Goal: Task Accomplishment & Management: Manage account settings

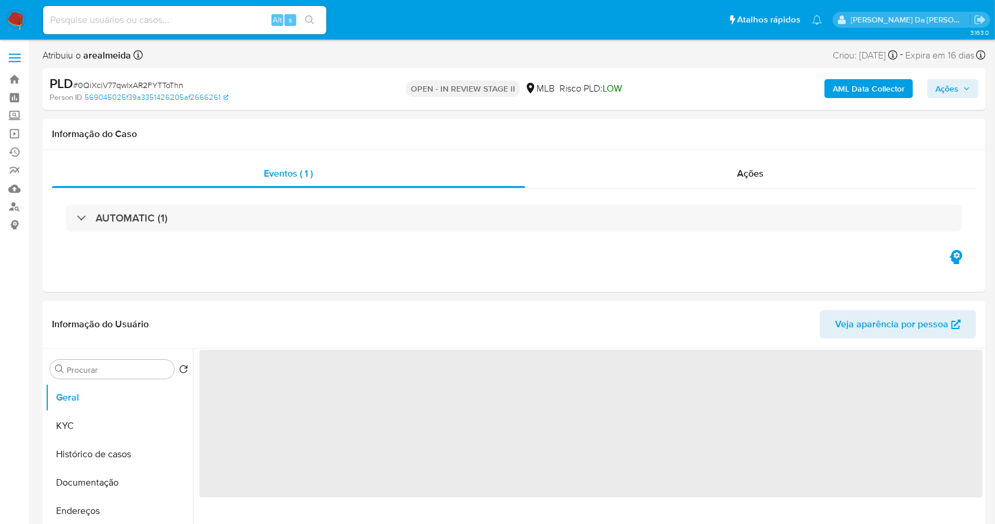
select select "10"
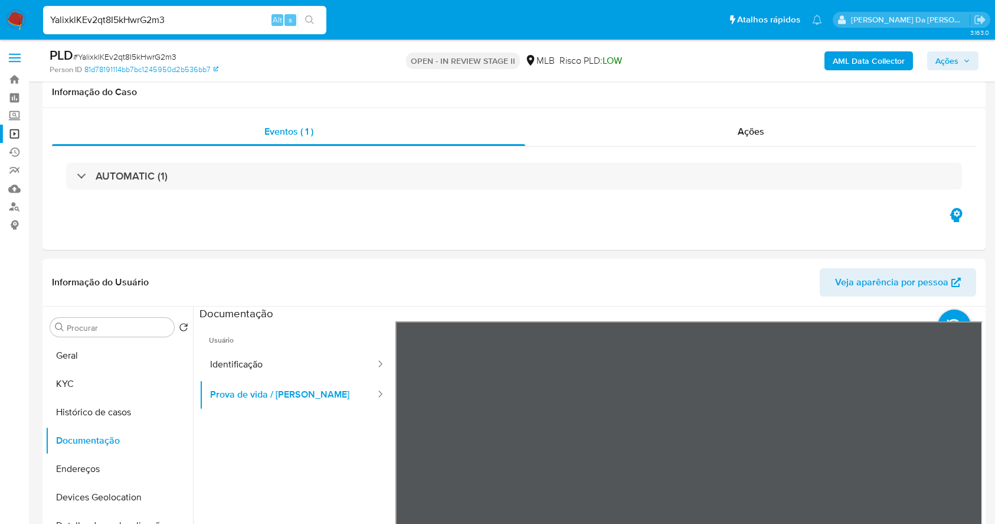
select select "10"
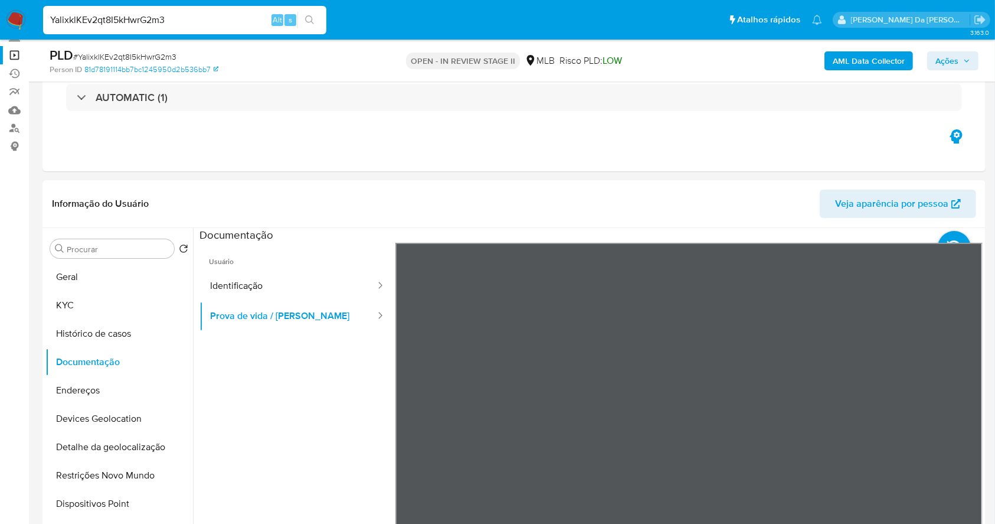
scroll to position [78, 0]
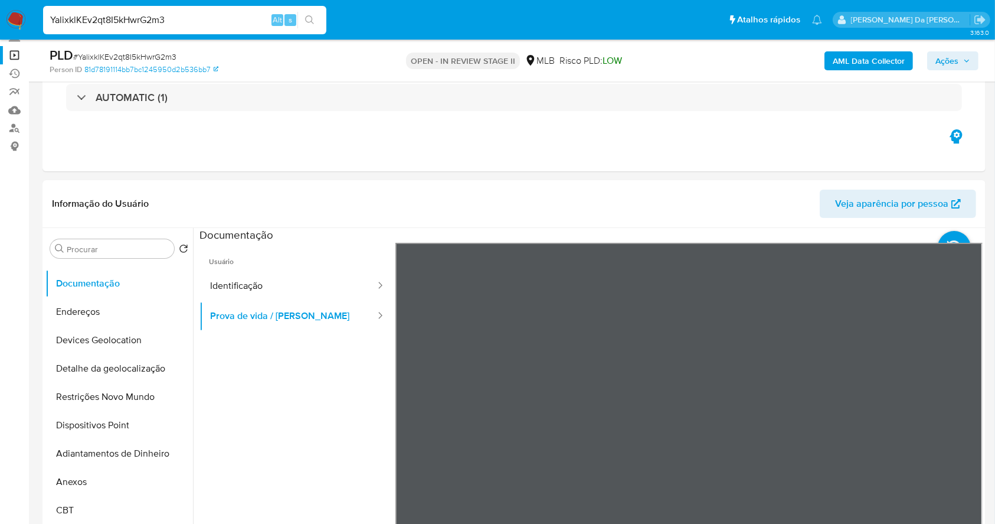
click at [233, 20] on input "YalixklKEv2qt8I5kHwrG2m3" at bounding box center [184, 19] width 283 height 15
click at [183, 19] on input "YalixklKEv2qt8I5kHwrG2m3" at bounding box center [184, 19] width 283 height 15
paste input "yBkLdTxKYY5uO7Jny3NquAyq"
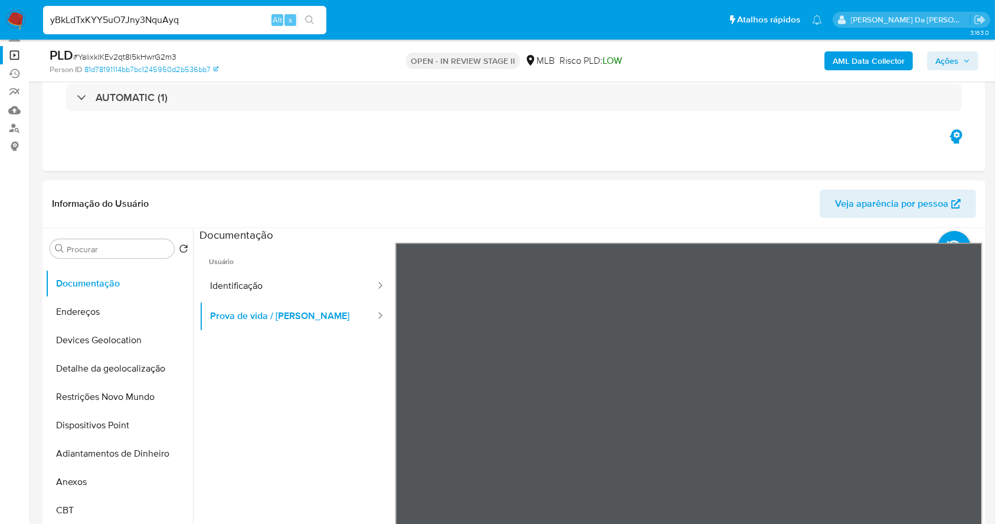
type input "yBkLdTxKYY5uO7Jny3NquAyq"
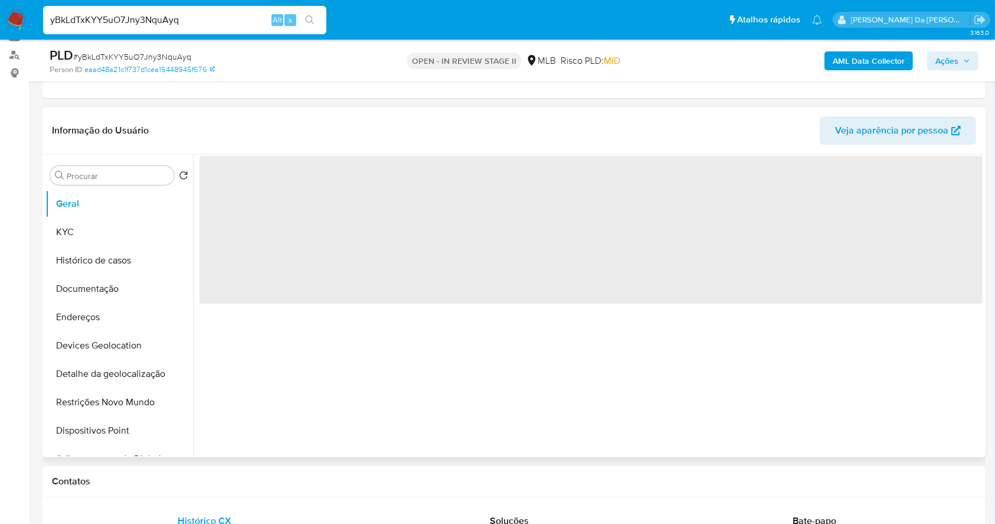
scroll to position [157, 0]
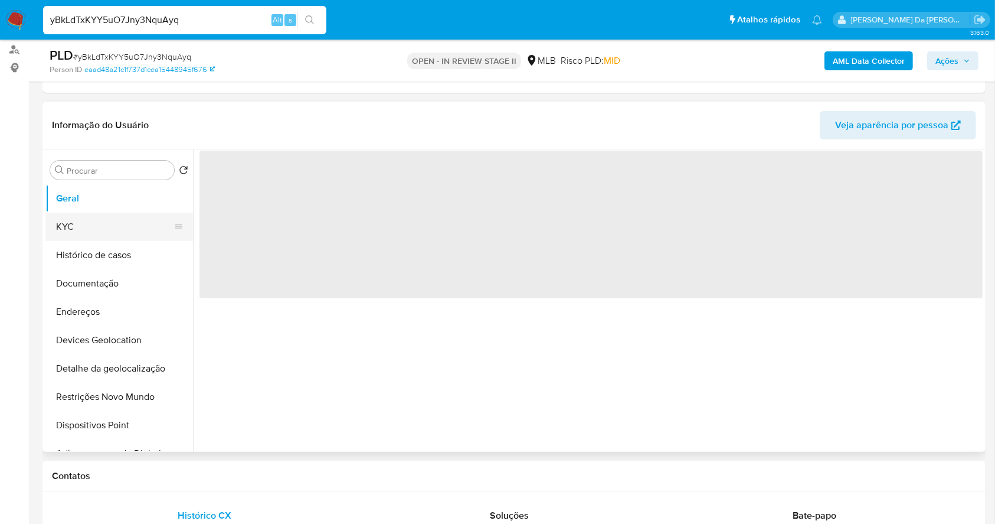
select select "10"
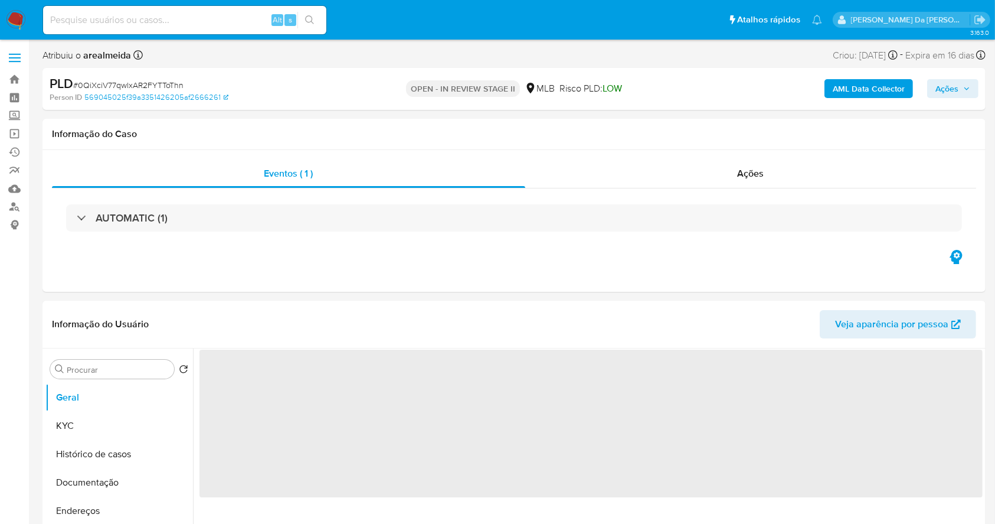
select select "10"
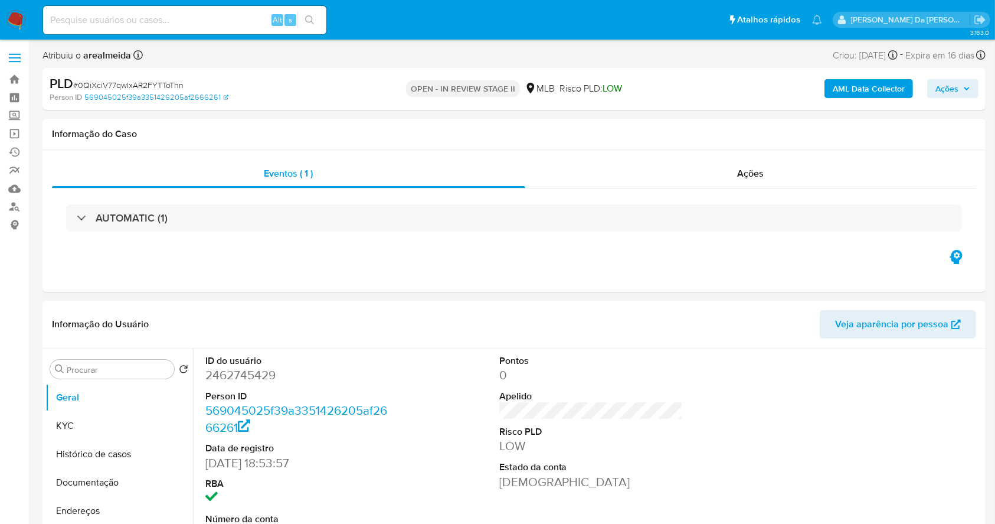
click at [22, 18] on img at bounding box center [16, 20] width 20 height 20
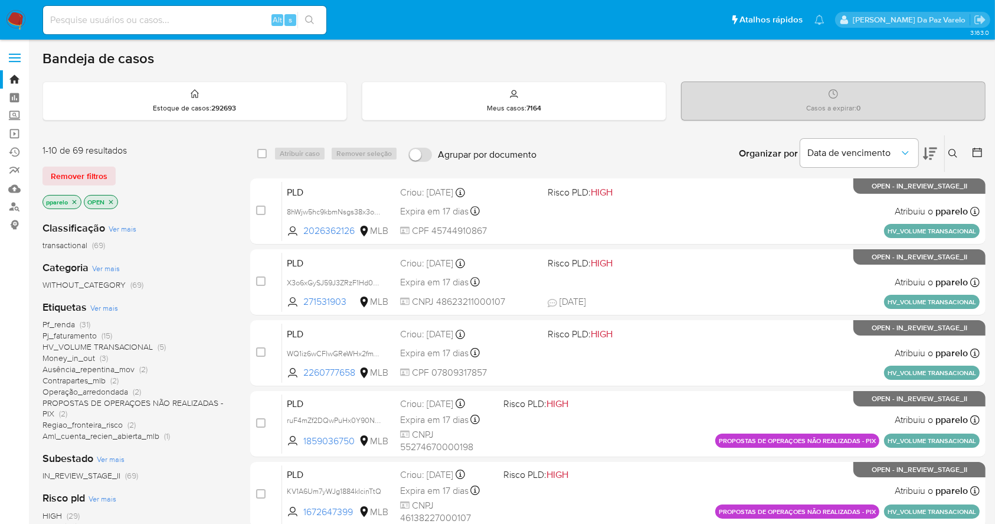
click at [950, 154] on icon at bounding box center [952, 153] width 9 height 9
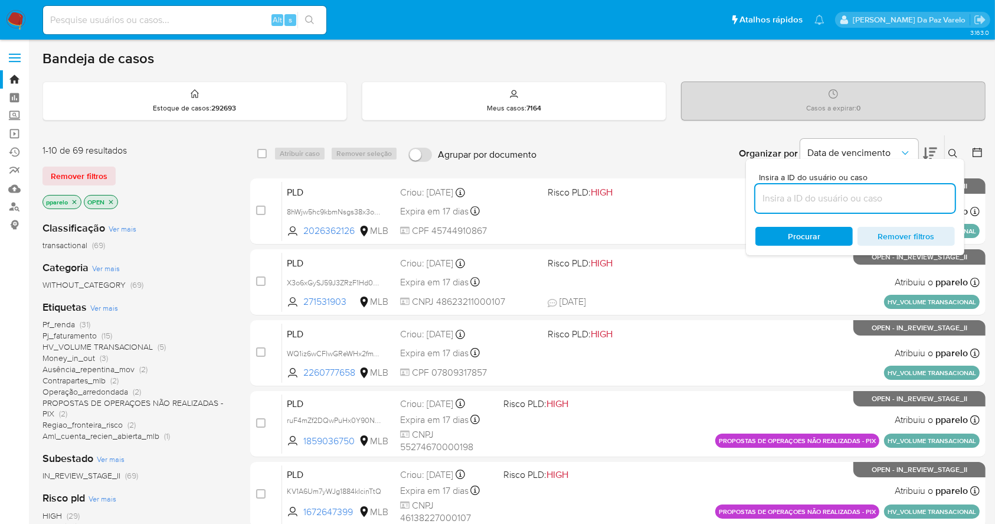
click at [897, 191] on input at bounding box center [854, 198] width 199 height 15
type input "0QiXciV77qwlxAR2FYTToThn"
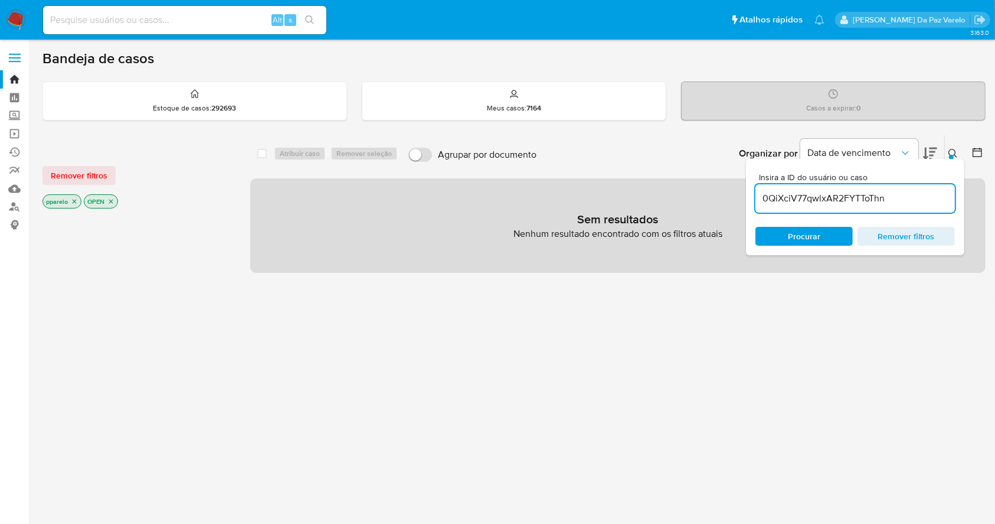
click at [72, 201] on icon "close-filter" at bounding box center [74, 201] width 7 height 7
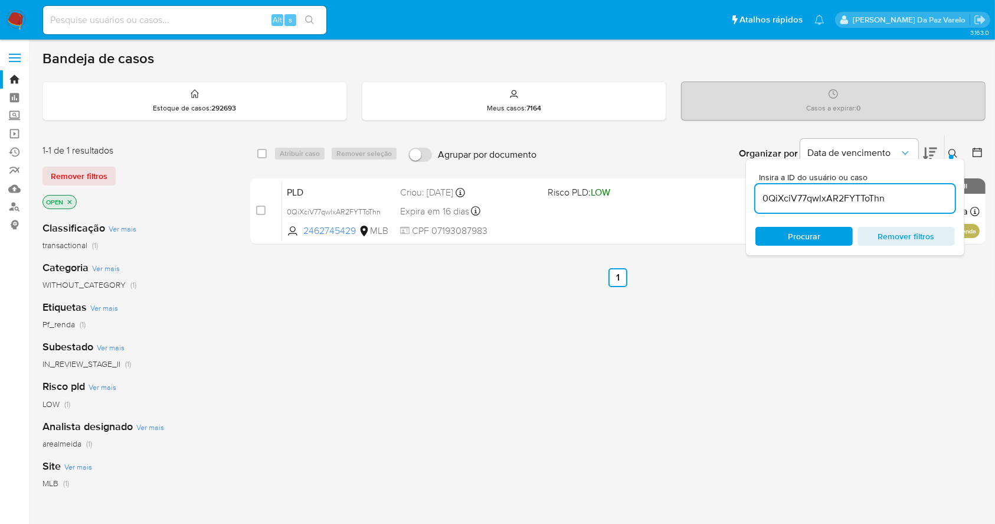
click at [69, 201] on icon "close-filter" at bounding box center [70, 201] width 4 height 4
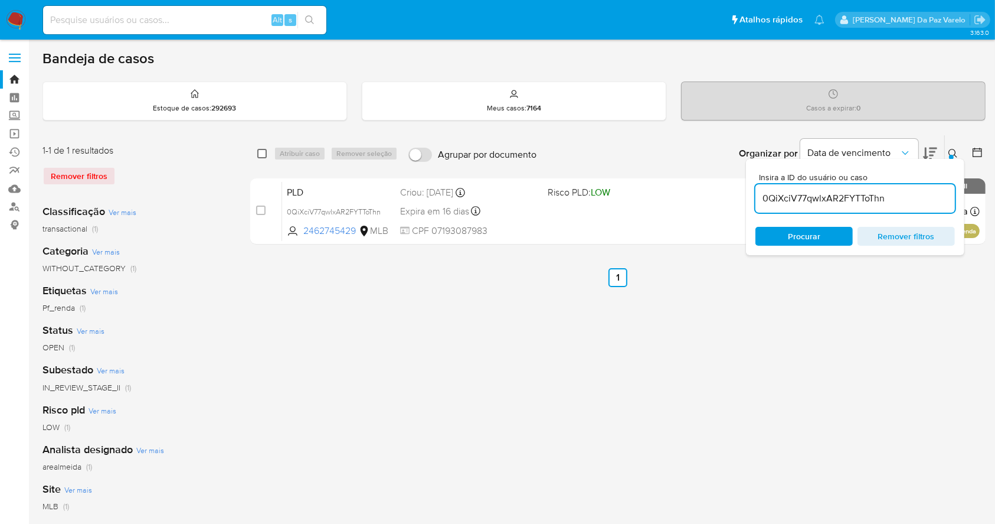
click at [263, 153] on input "checkbox" at bounding box center [261, 153] width 9 height 9
checkbox input "true"
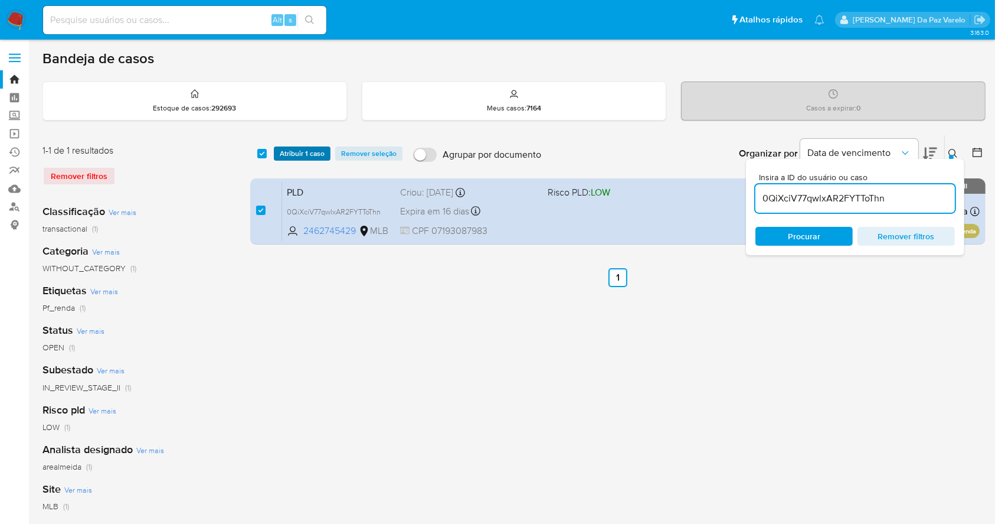
click at [307, 148] on span "Atribuir 1 caso" at bounding box center [302, 154] width 45 height 12
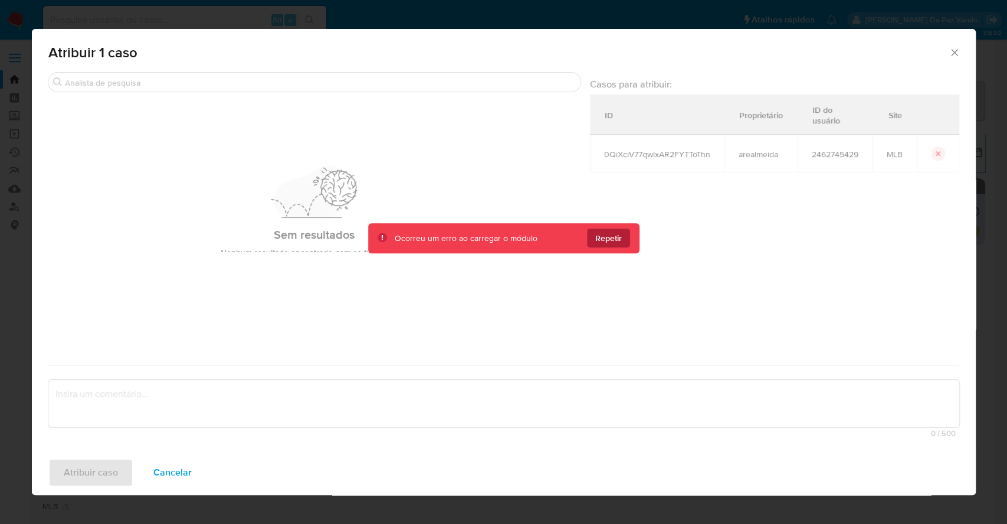
click at [609, 244] on span "Repetir" at bounding box center [609, 237] width 27 height 19
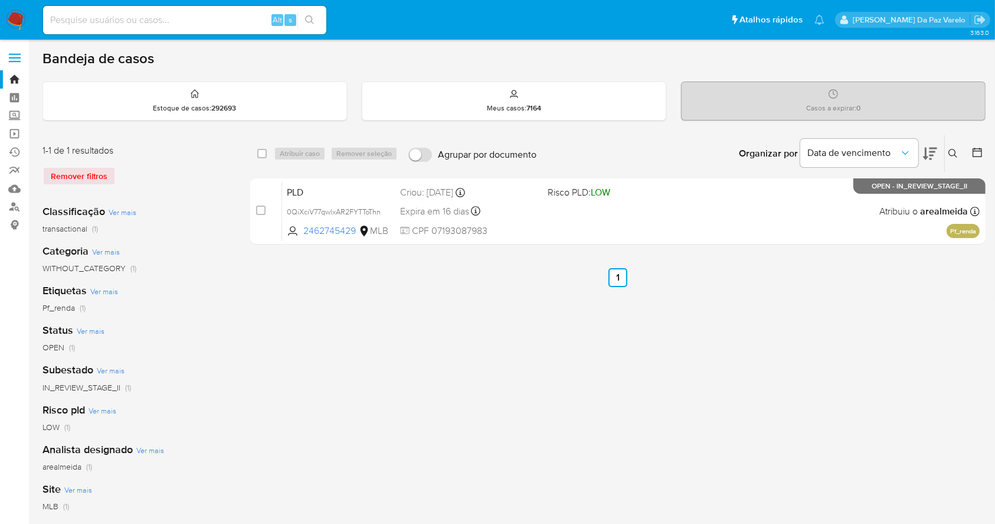
click at [956, 162] on div "Insira a ID do usuário ou caso Procurar Remover filtros" at bounding box center [954, 153] width 20 height 37
click at [953, 155] on icon at bounding box center [952, 153] width 9 height 9
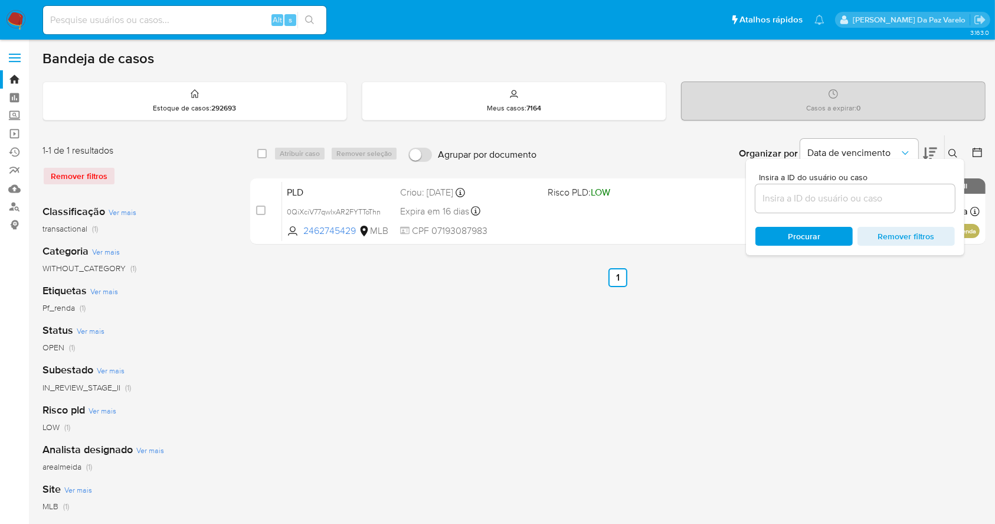
click at [871, 208] on div at bounding box center [854, 198] width 199 height 28
click at [872, 200] on input at bounding box center [854, 198] width 199 height 15
paste input "0QiXciV77qwlxAR2FYTToThn"
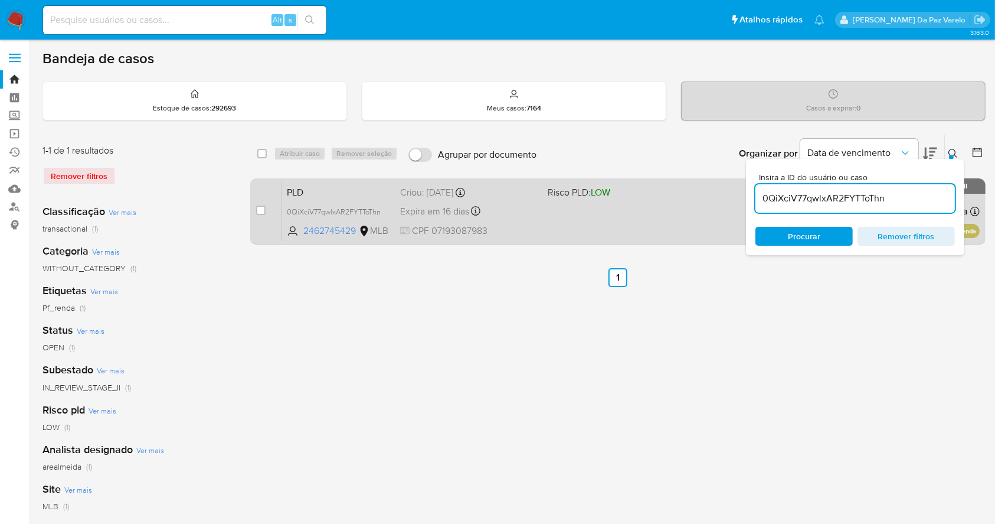
type input "0QiXciV77qwlxAR2FYTToThn"
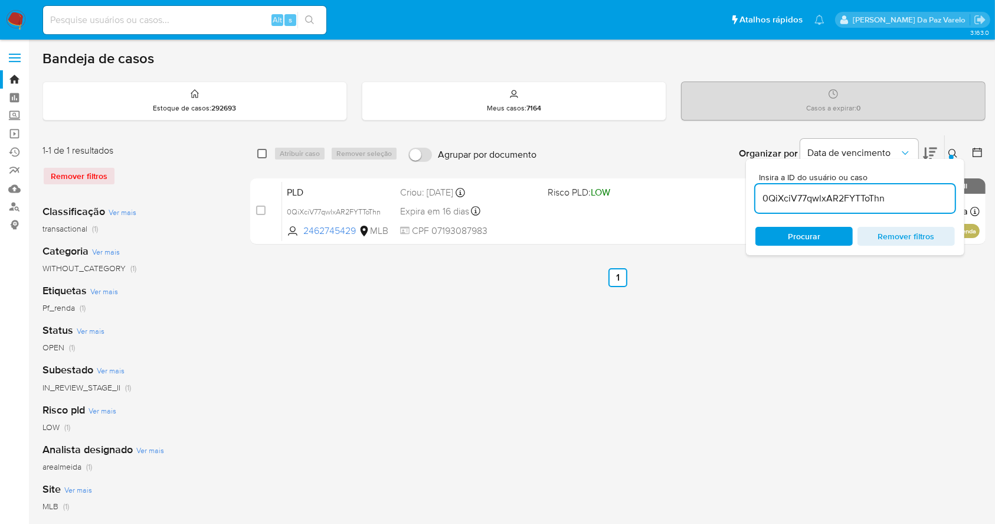
click at [264, 154] on input "checkbox" at bounding box center [261, 153] width 9 height 9
checkbox input "true"
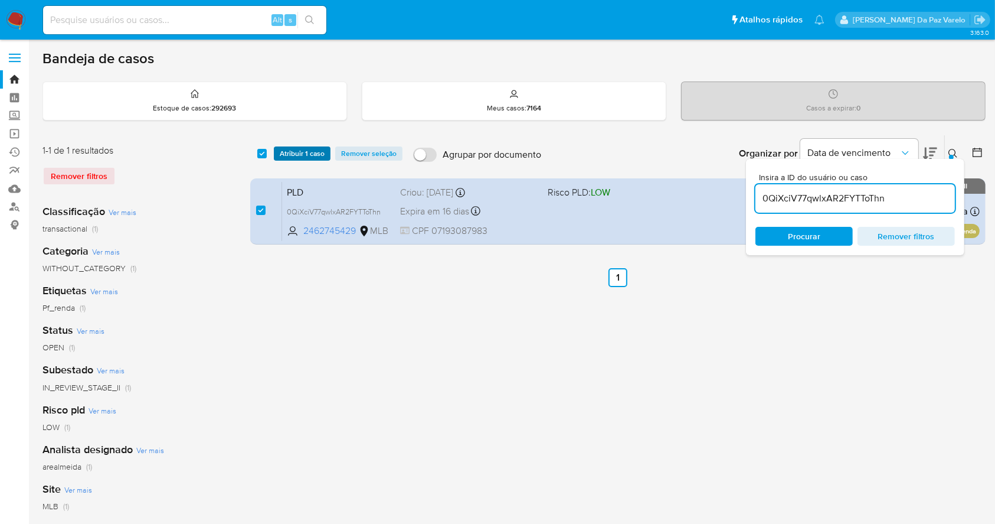
click at [284, 156] on span "Atribuir 1 caso" at bounding box center [302, 154] width 45 height 12
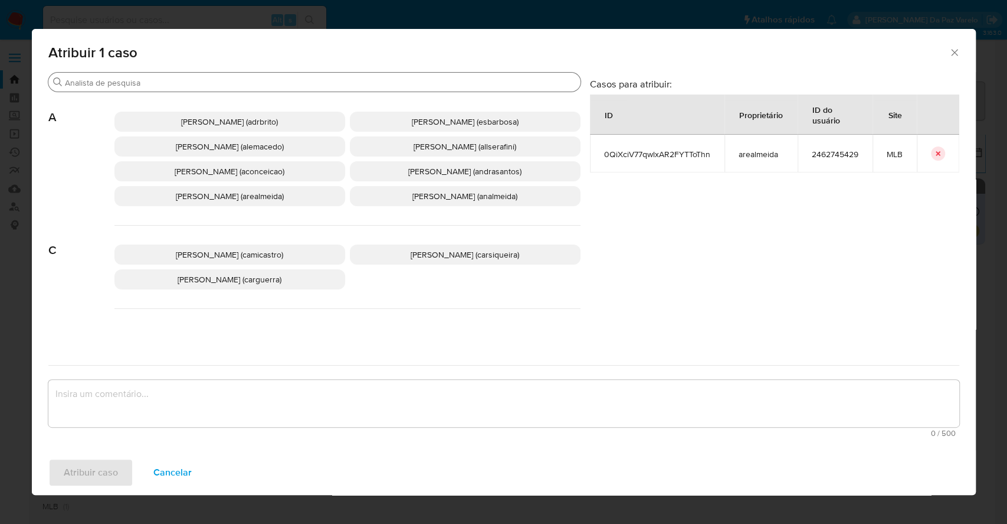
click at [313, 83] on input "Buscar" at bounding box center [320, 82] width 511 height 11
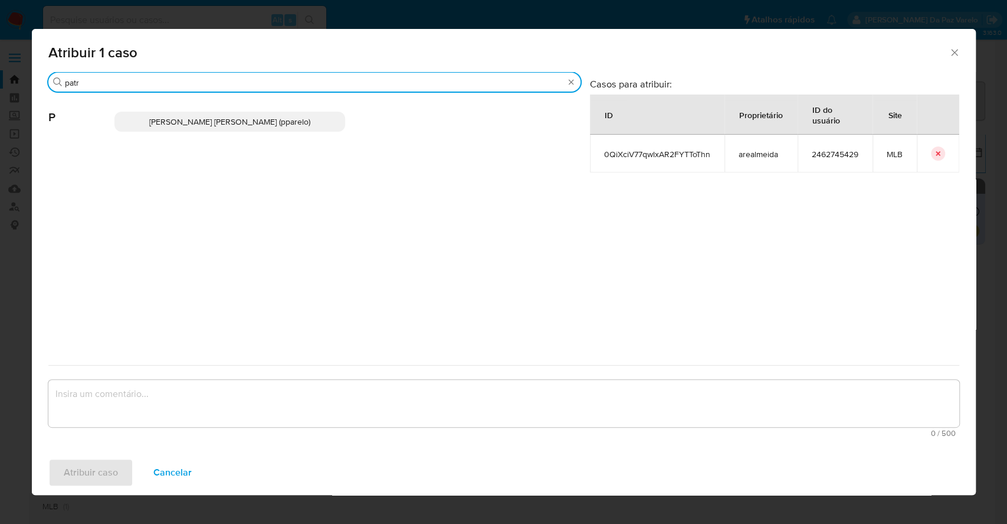
type input "patr"
click at [286, 116] on span "Patricia Aparecida Da Paz Varelo (pparelo)" at bounding box center [229, 122] width 161 height 12
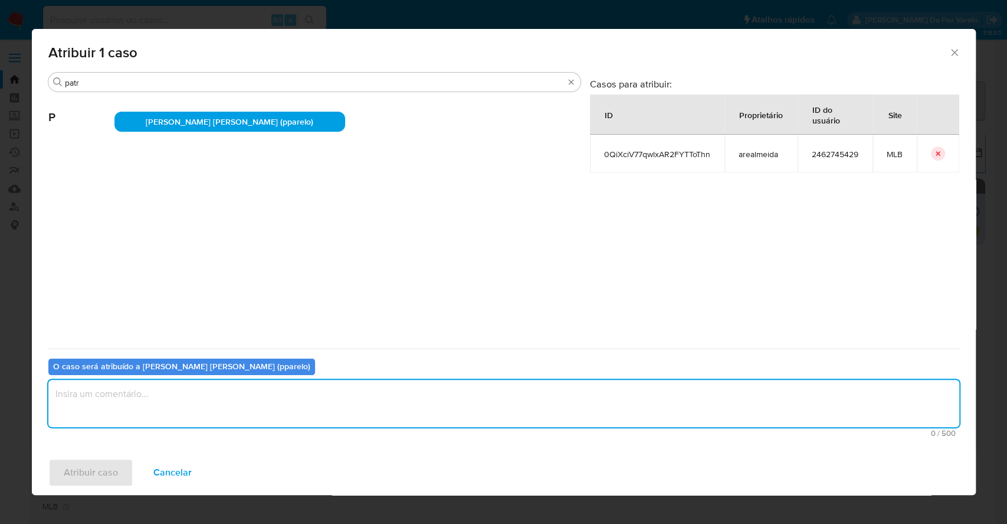
click at [259, 395] on textarea "assign-modal" at bounding box center [503, 403] width 911 height 47
type textarea "."
click at [111, 477] on span "Atribuir caso" at bounding box center [91, 472] width 54 height 26
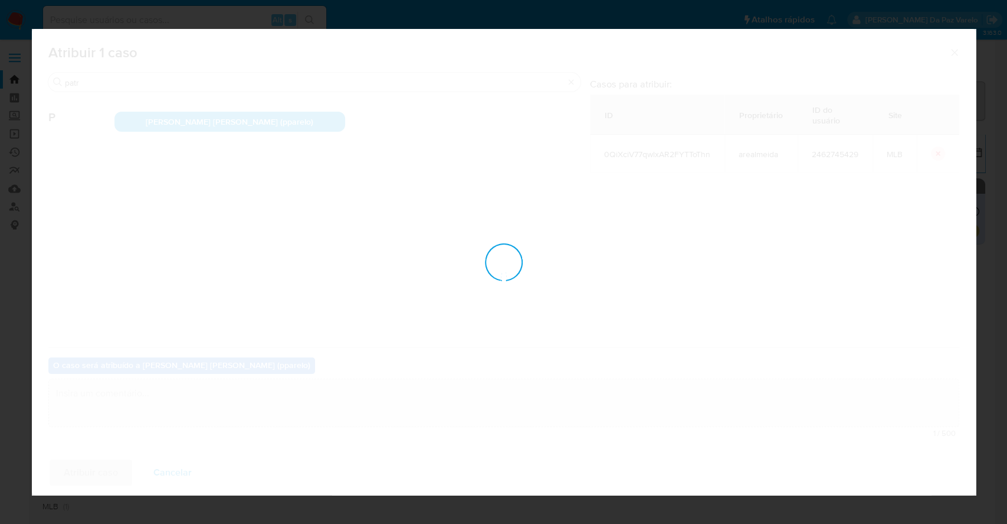
checkbox input "false"
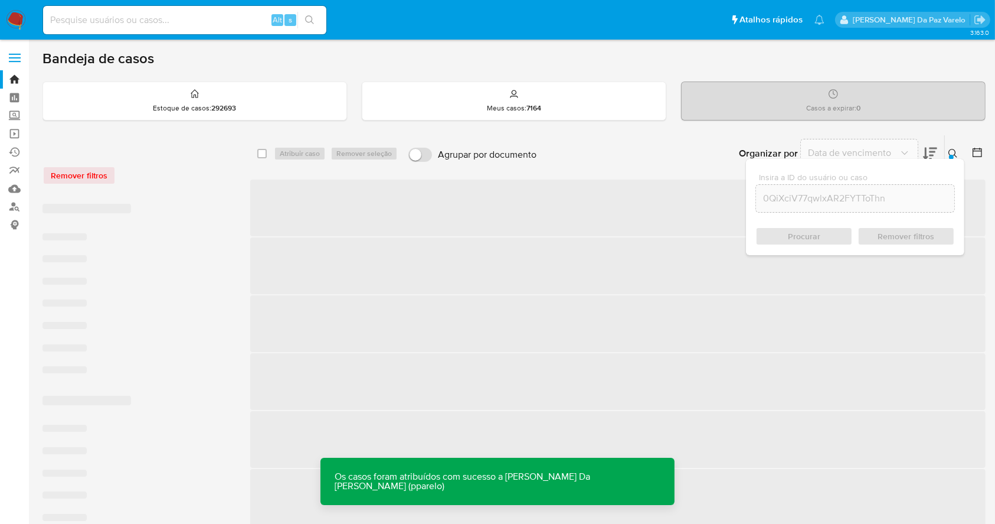
click at [950, 151] on icon at bounding box center [952, 153] width 9 height 9
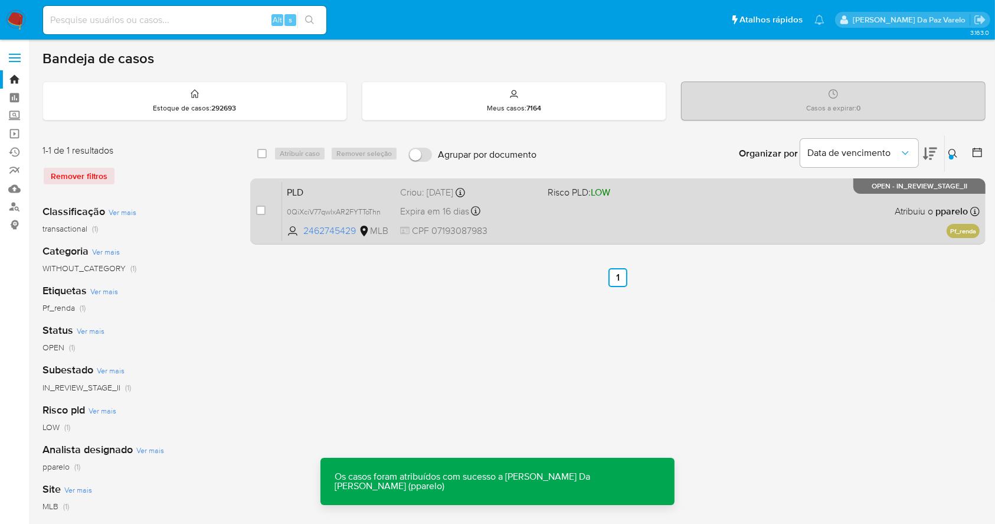
click at [503, 211] on div "Expira em 16 dias Expira em 27/10/2025 00:08:11" at bounding box center [469, 211] width 138 height 16
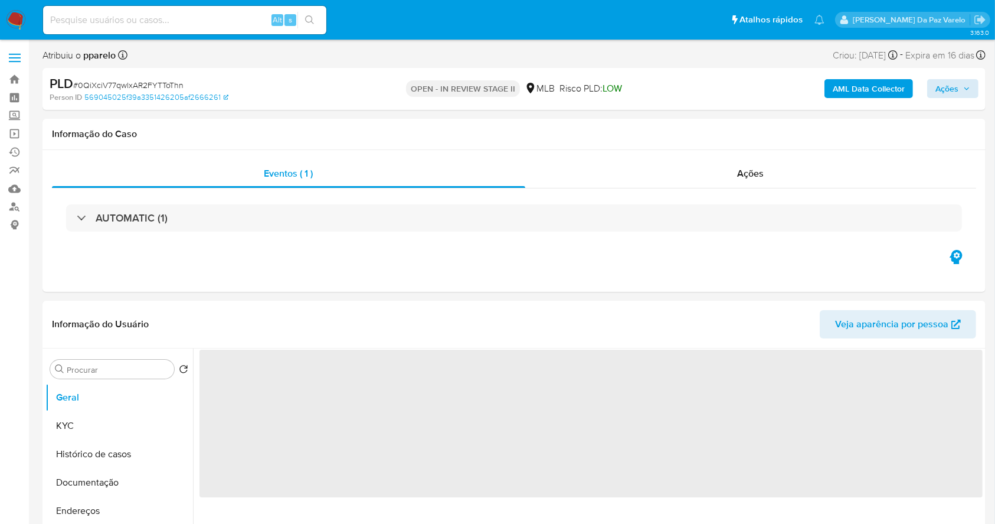
select select "10"
click at [951, 89] on span "Ações" at bounding box center [946, 88] width 23 height 19
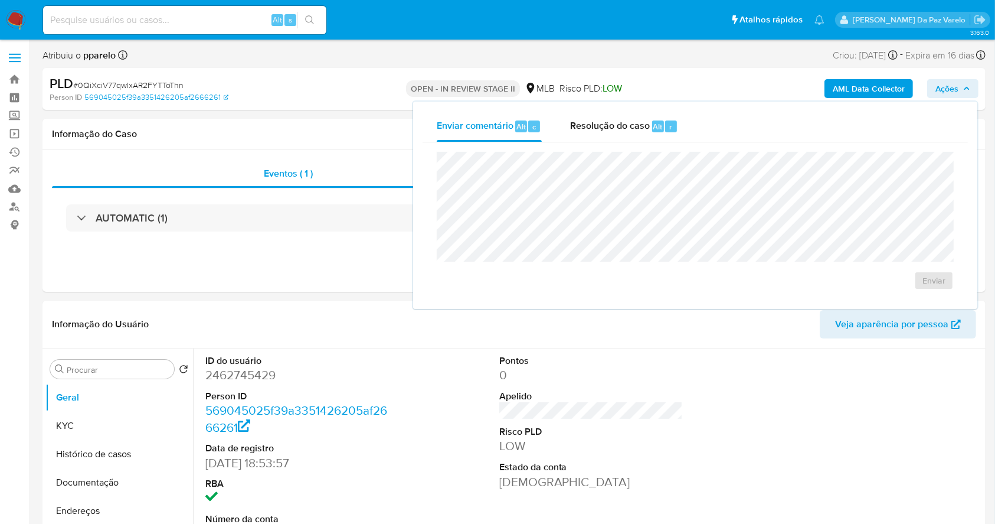
click at [950, 90] on span "Ações" at bounding box center [946, 88] width 23 height 19
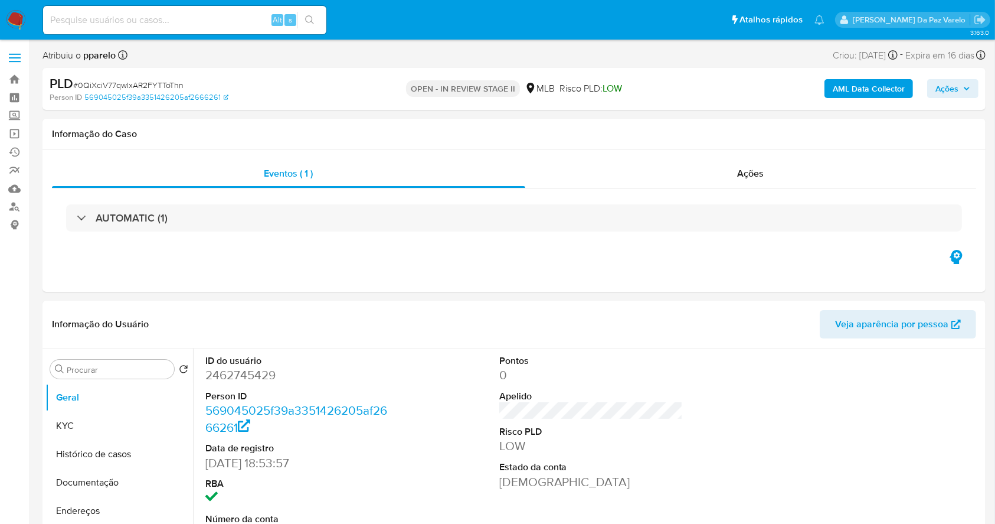
click at [957, 90] on span "Ações" at bounding box center [946, 88] width 23 height 19
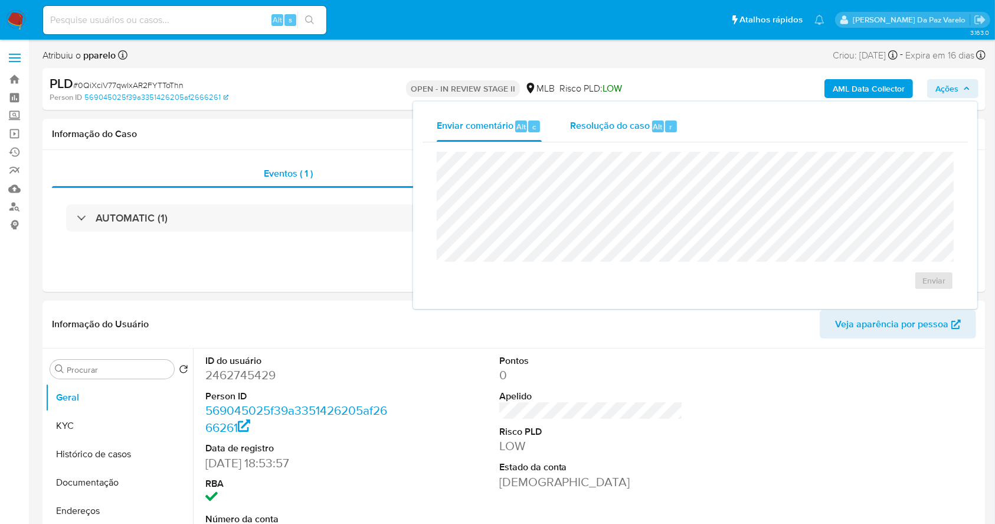
click at [659, 130] on span "Alt" at bounding box center [657, 126] width 9 height 11
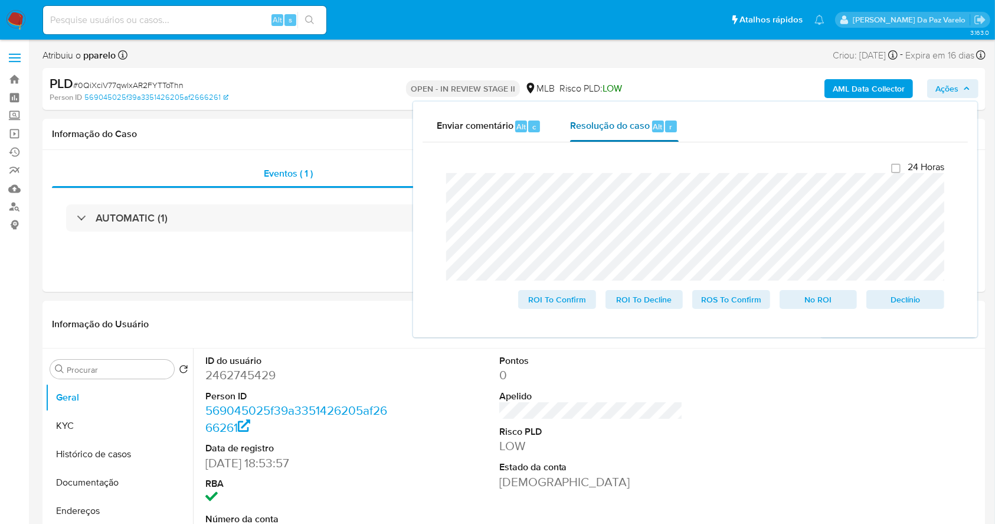
click at [647, 129] on span "Resolução do caso" at bounding box center [610, 126] width 80 height 14
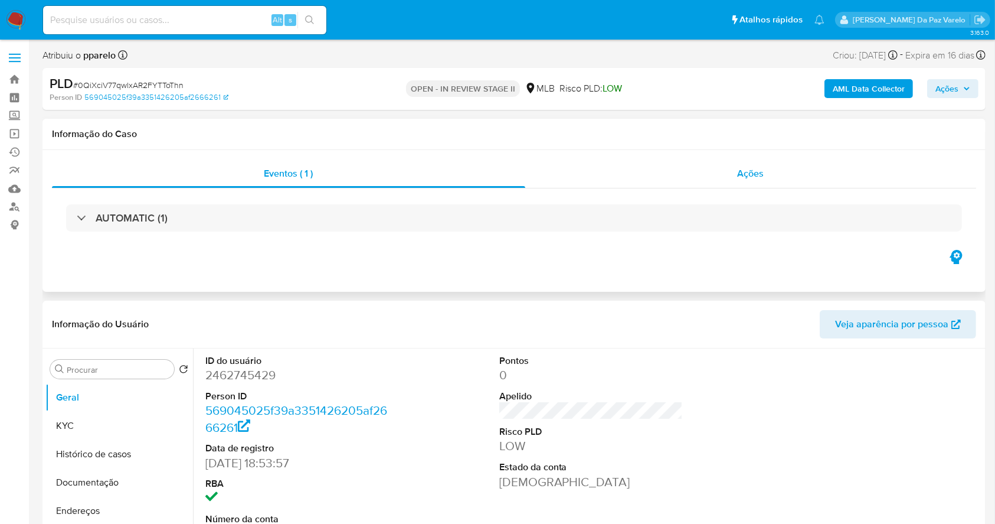
click at [746, 176] on span "Ações" at bounding box center [751, 173] width 27 height 14
select select "10"
click at [946, 83] on span "Ações" at bounding box center [946, 88] width 23 height 19
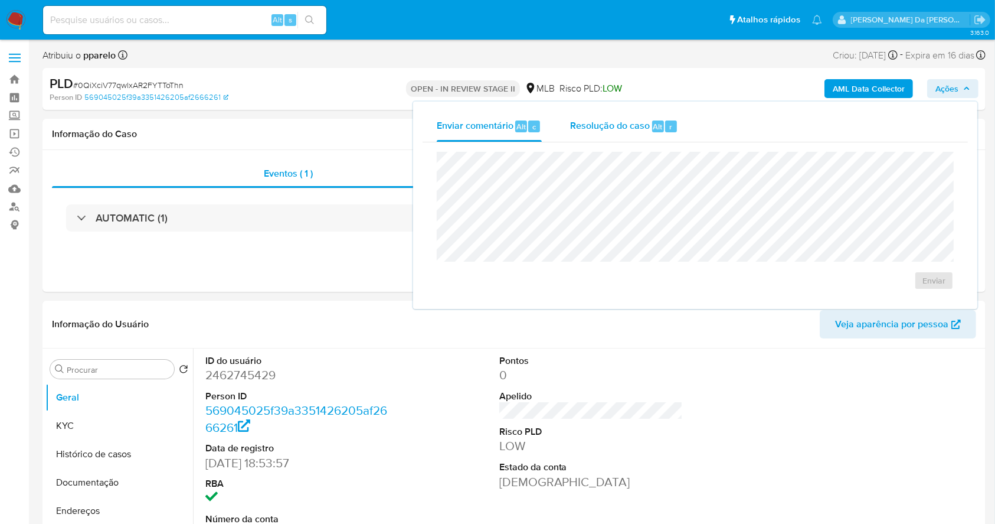
click at [642, 135] on div "Resolução do caso Alt r" at bounding box center [624, 126] width 108 height 31
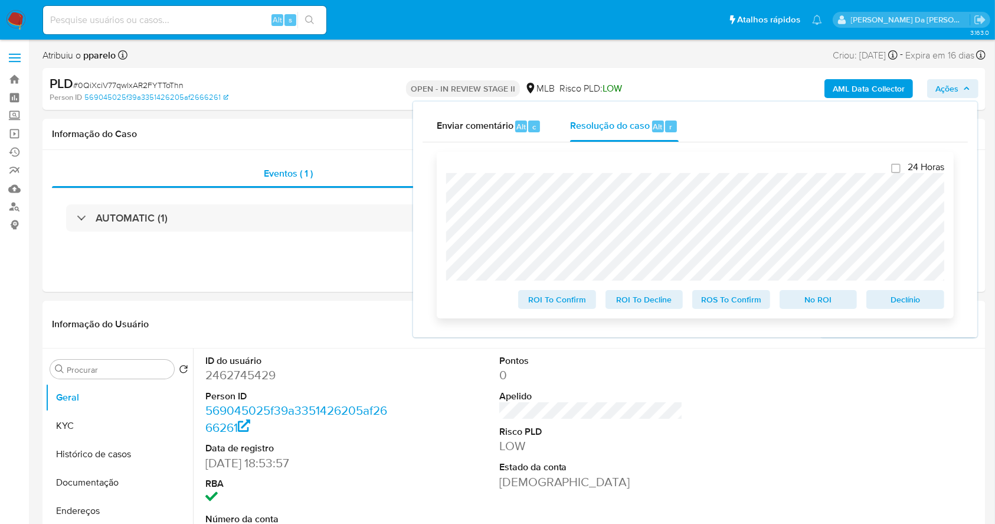
click at [730, 303] on span "ROS To Confirm" at bounding box center [731, 299] width 61 height 17
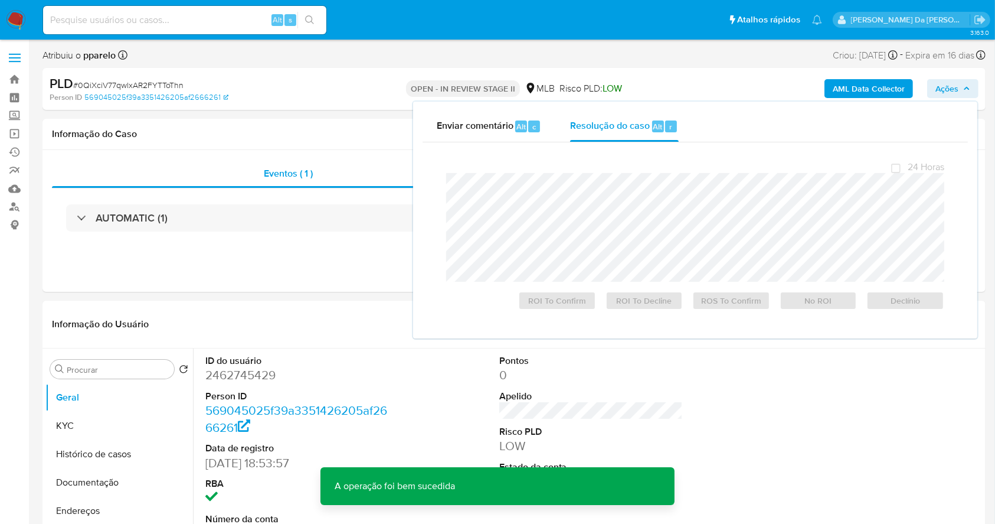
click at [165, 84] on span "# 0QiXciV77qwlxAR2FYTToThn" at bounding box center [128, 85] width 110 height 12
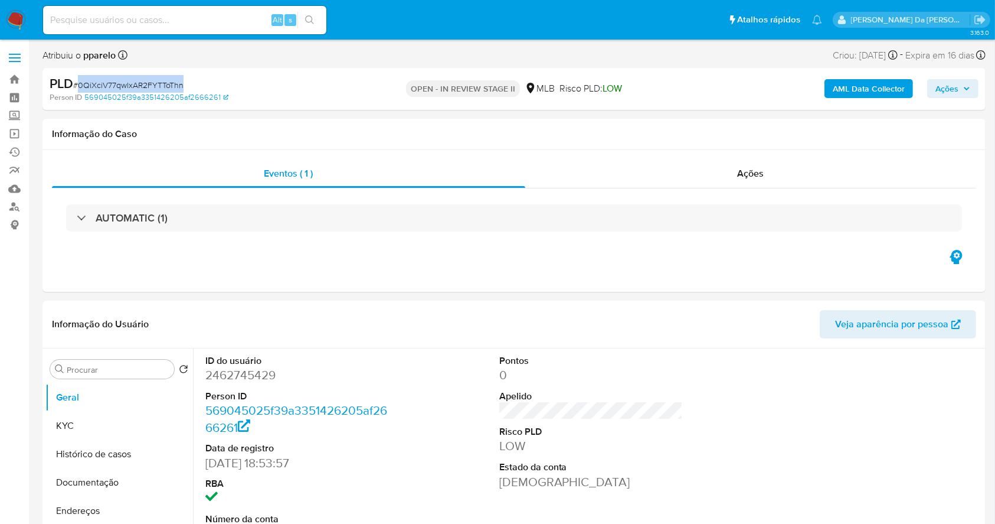
click at [165, 84] on span "# 0QiXciV77qwlxAR2FYTToThn" at bounding box center [128, 85] width 110 height 12
copy span "0QiXciV77qwlxAR2FYTToThn"
click at [21, 17] on img at bounding box center [16, 20] width 20 height 20
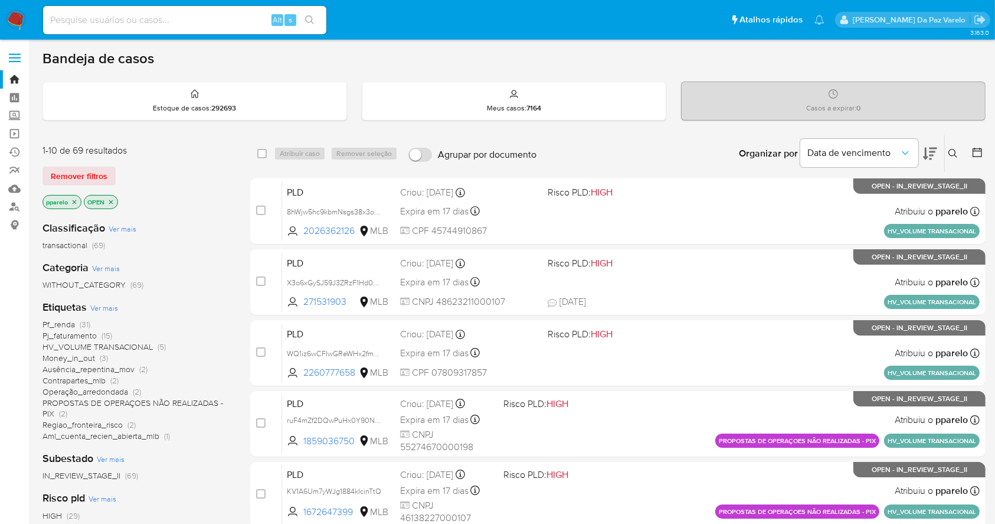
click at [233, 30] on div "Alt s" at bounding box center [184, 20] width 283 height 28
click at [234, 22] on input at bounding box center [184, 19] width 283 height 15
paste input "0QiXciV77qwlxAR2FYTToThn"
type input "0QiXciV77qwlxAR2FYTToThn"
click at [953, 149] on icon at bounding box center [952, 153] width 9 height 9
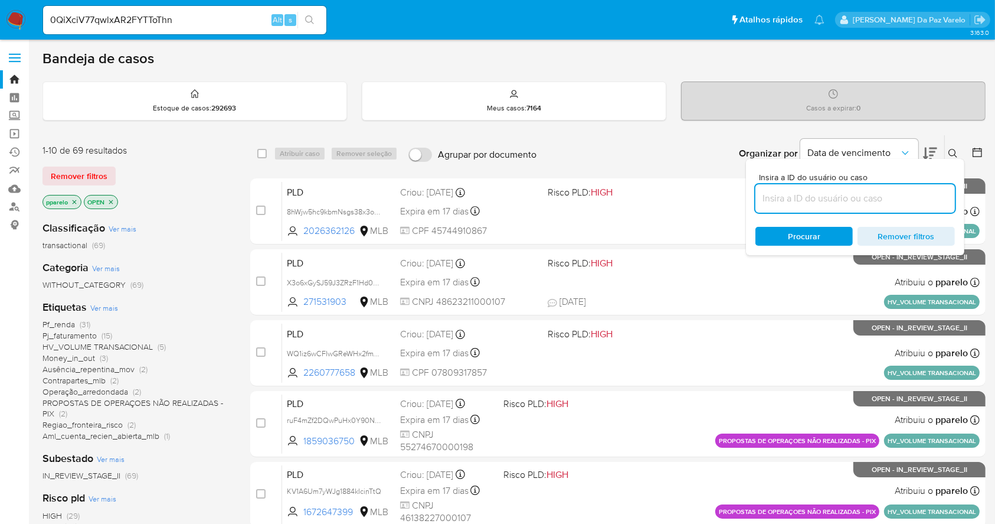
click at [906, 204] on input at bounding box center [854, 198] width 199 height 15
type input "0QiXciV77qwlxAR2FYTToThn"
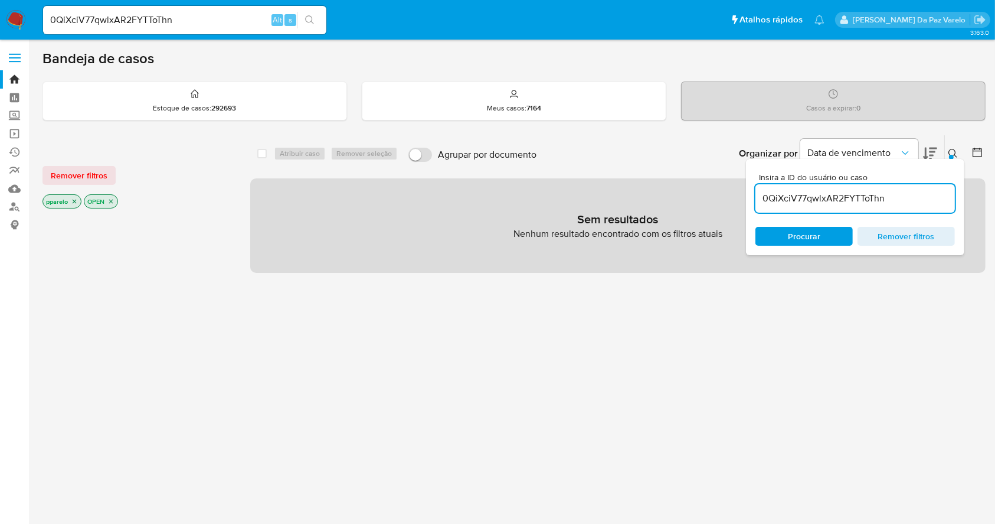
click at [70, 200] on p "pparelo" at bounding box center [62, 201] width 38 height 13
click at [76, 201] on icon "close-filter" at bounding box center [74, 201] width 7 height 7
click at [72, 201] on icon "close-filter" at bounding box center [69, 201] width 7 height 7
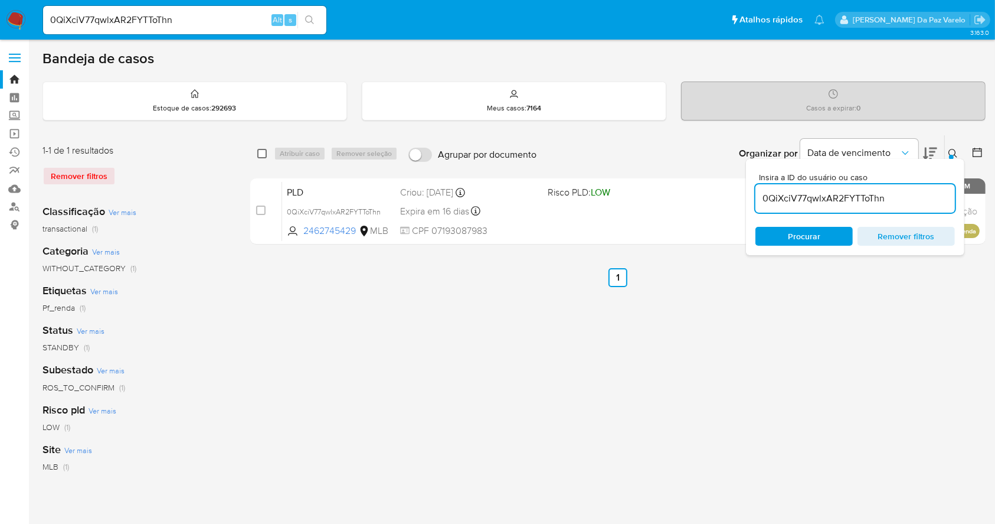
click at [261, 153] on input "checkbox" at bounding box center [261, 153] width 9 height 9
checkbox input "true"
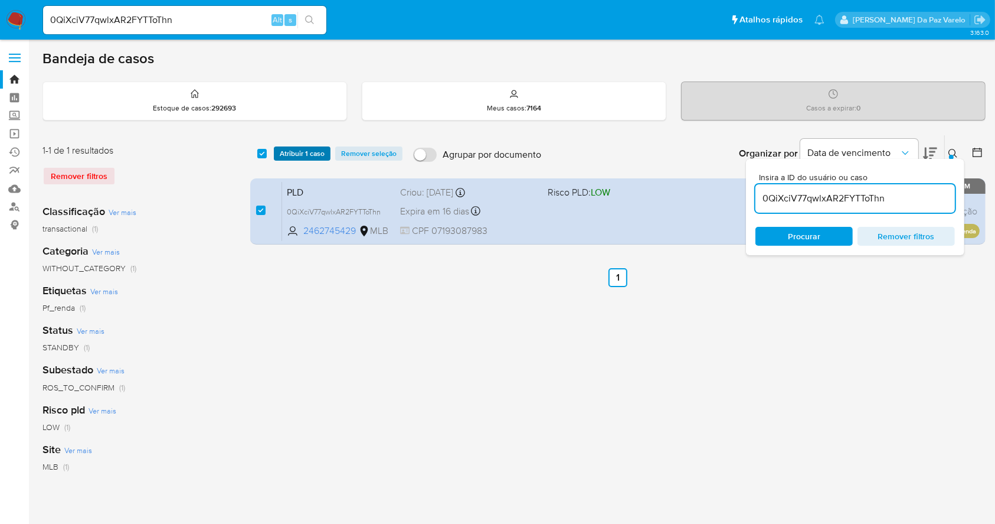
click at [293, 151] on span "Atribuir 1 caso" at bounding box center [302, 154] width 45 height 12
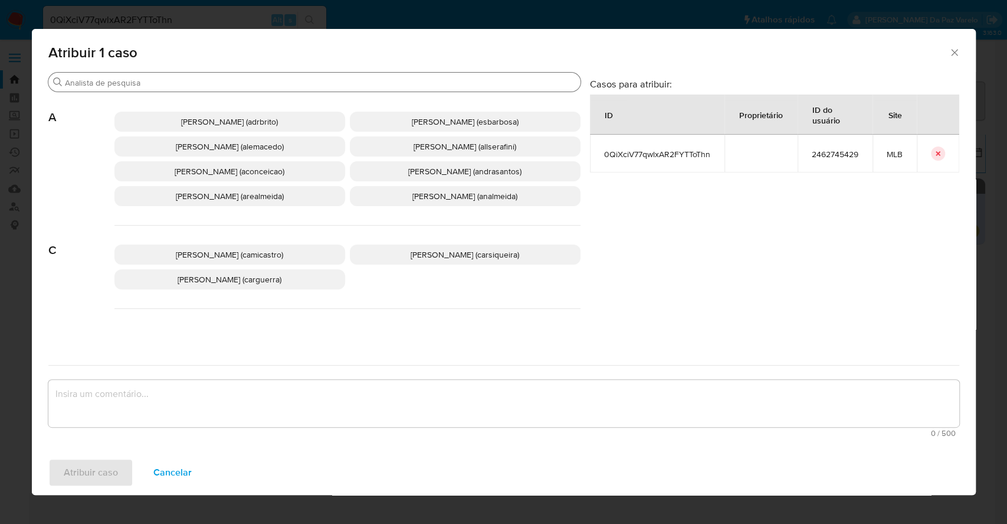
click at [307, 73] on div "Buscar" at bounding box center [314, 82] width 532 height 19
click at [299, 83] on input "Buscar" at bounding box center [320, 82] width 511 height 11
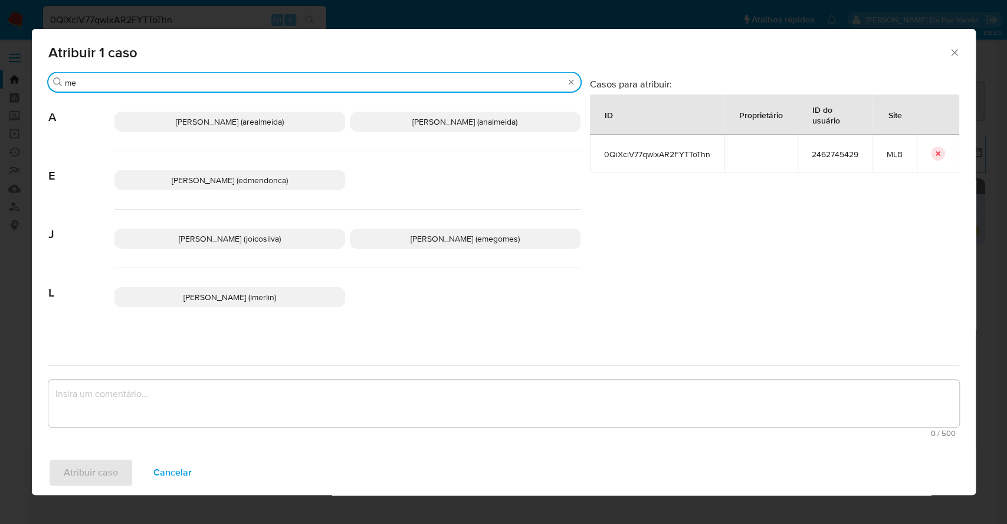
type input "m"
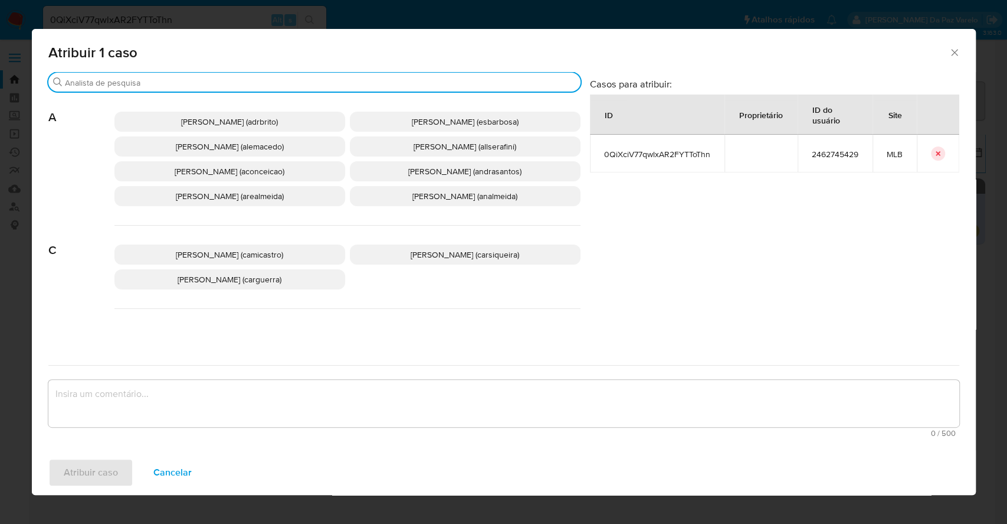
type input "m"
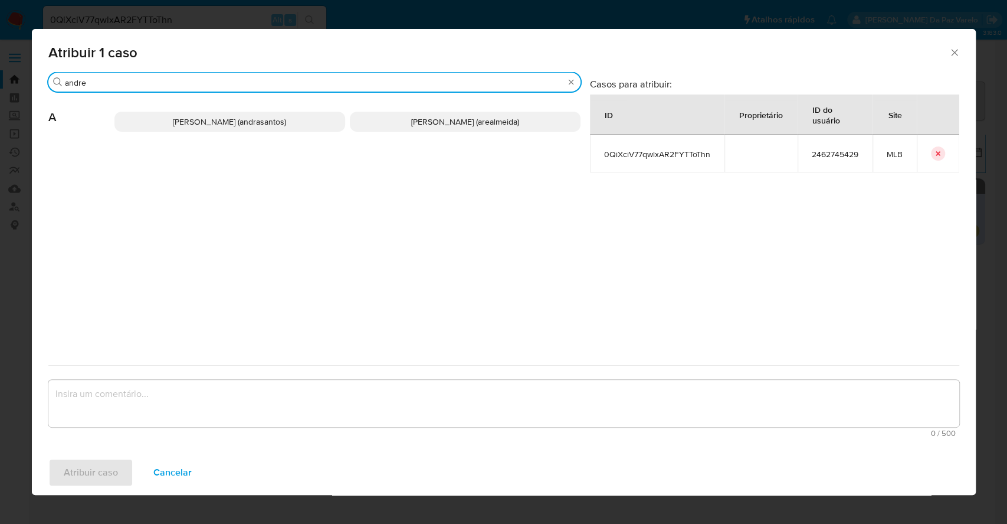
type input "andre"
click at [399, 127] on p "Andreia Regina De Almeida (arealmeida)" at bounding box center [465, 122] width 231 height 20
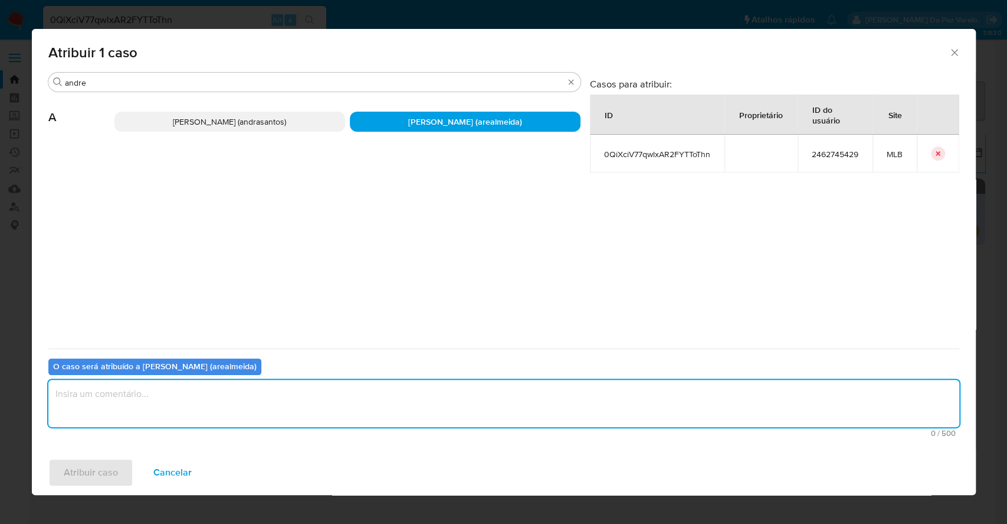
click at [222, 414] on textarea "assign-modal" at bounding box center [503, 403] width 911 height 47
type textarea "."
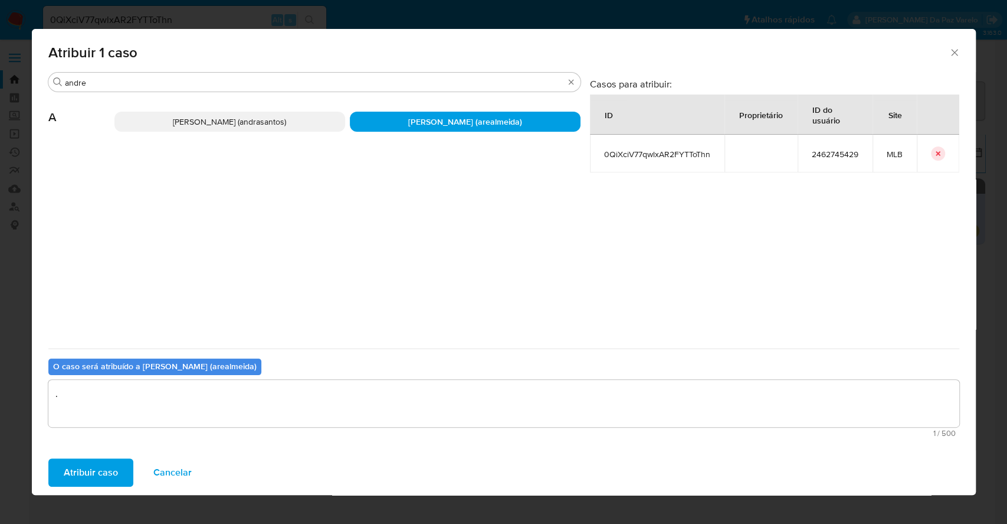
click at [122, 473] on button "Atribuir caso" at bounding box center [90, 472] width 85 height 28
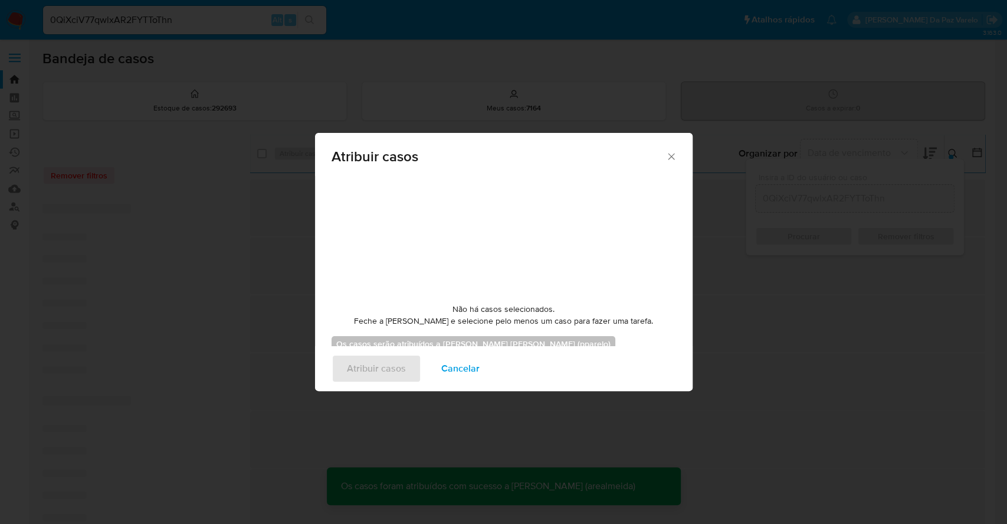
checkbox input "false"
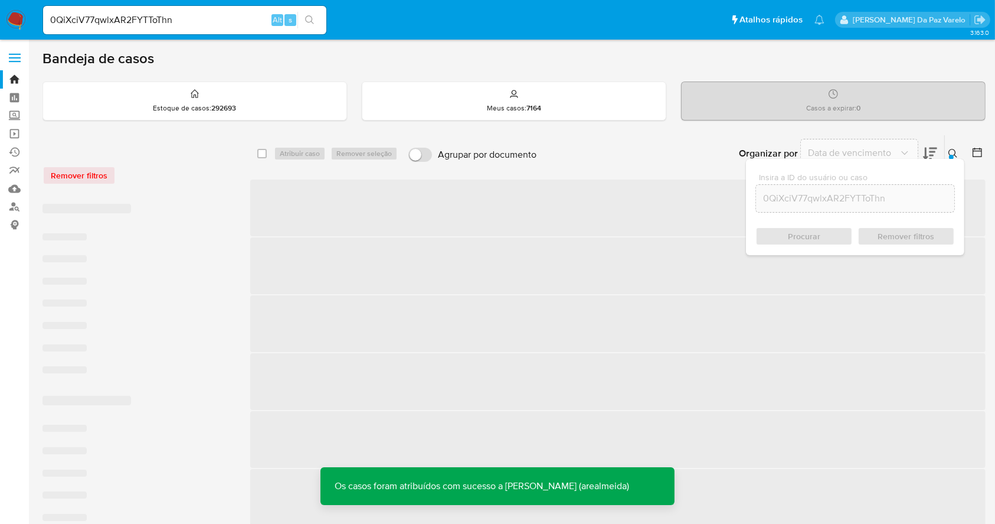
click at [954, 153] on icon at bounding box center [952, 153] width 9 height 9
